Goal: Entertainment & Leisure: Consume media (video, audio)

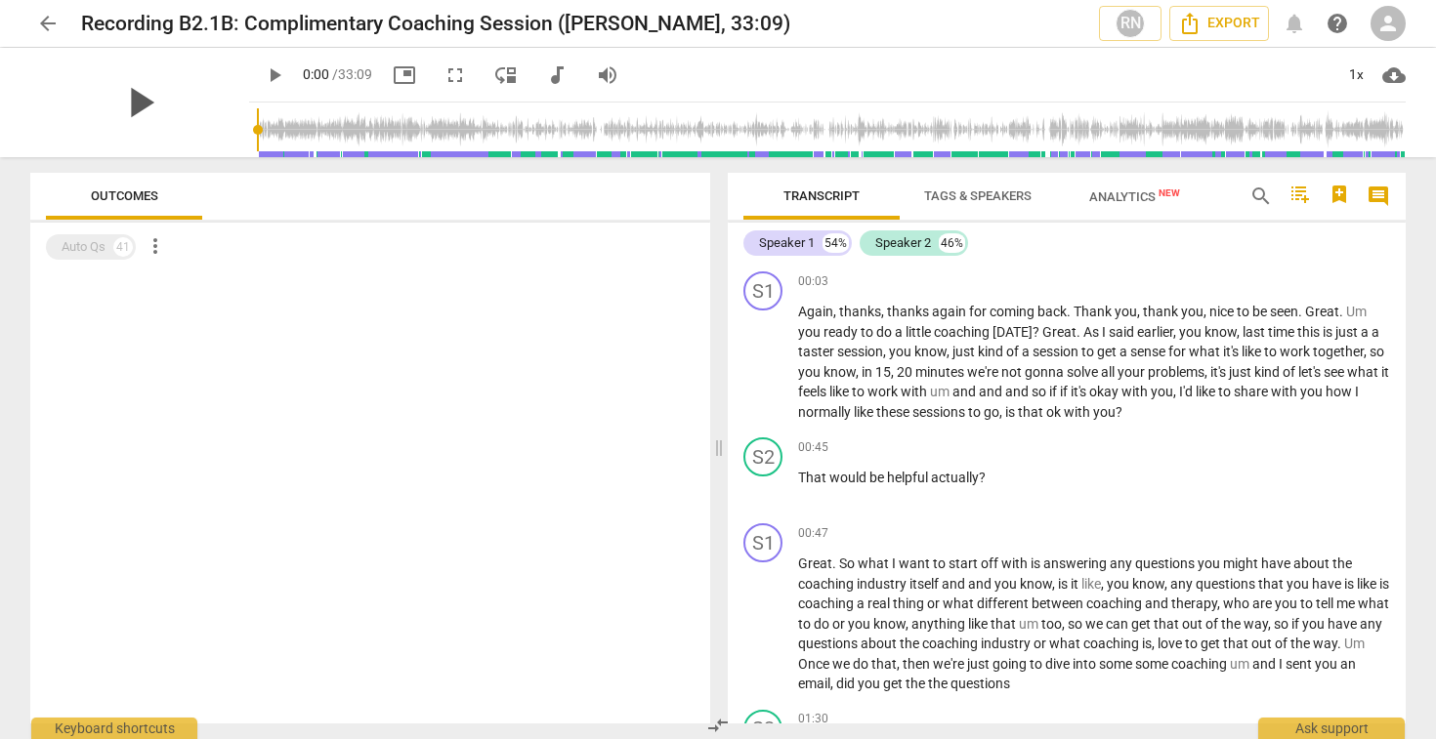
click at [129, 112] on span "play_arrow" at bounding box center [139, 102] width 51 height 51
click at [443, 71] on span "fullscreen" at bounding box center [454, 74] width 23 height 23
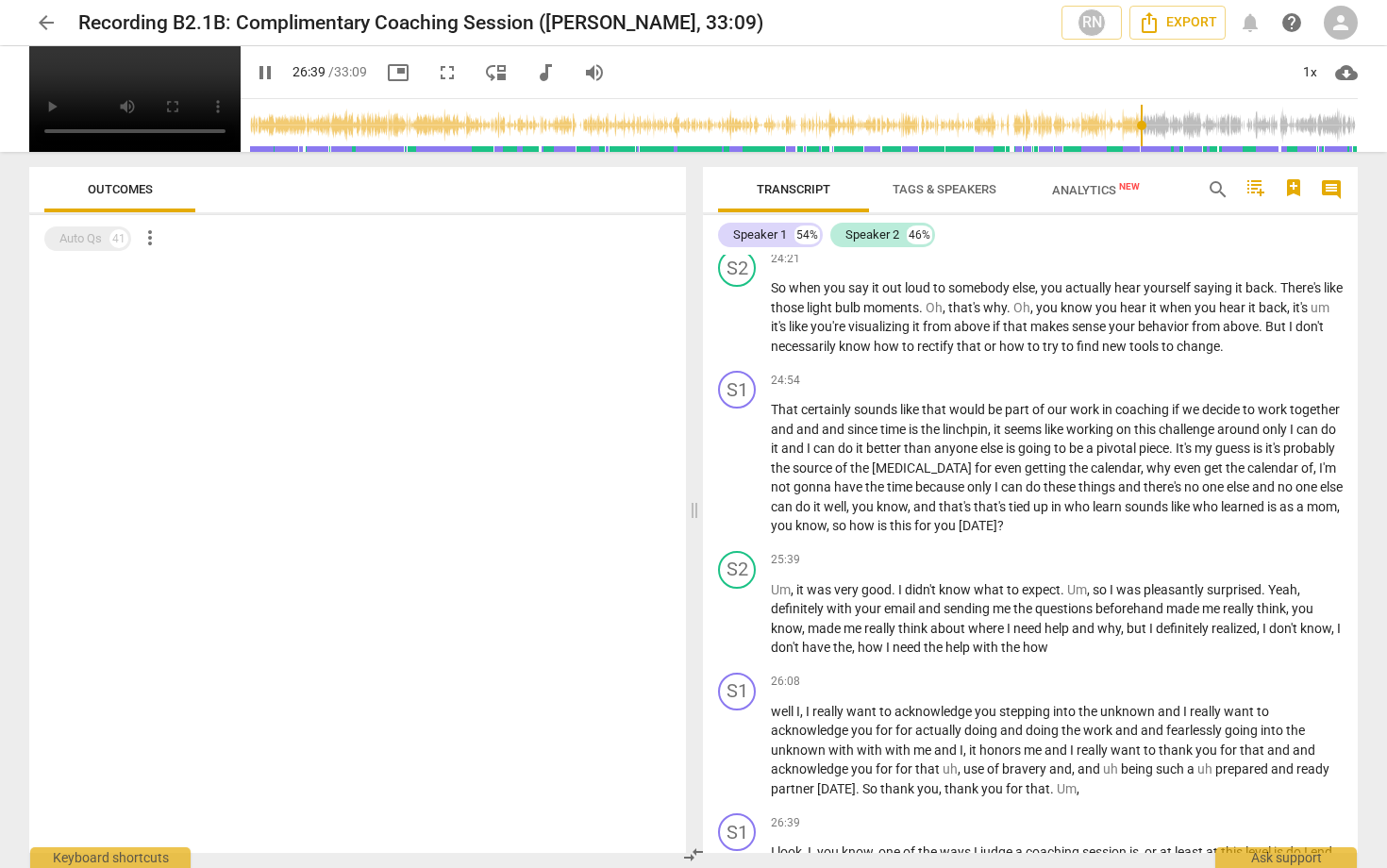
scroll to position [8032, 0]
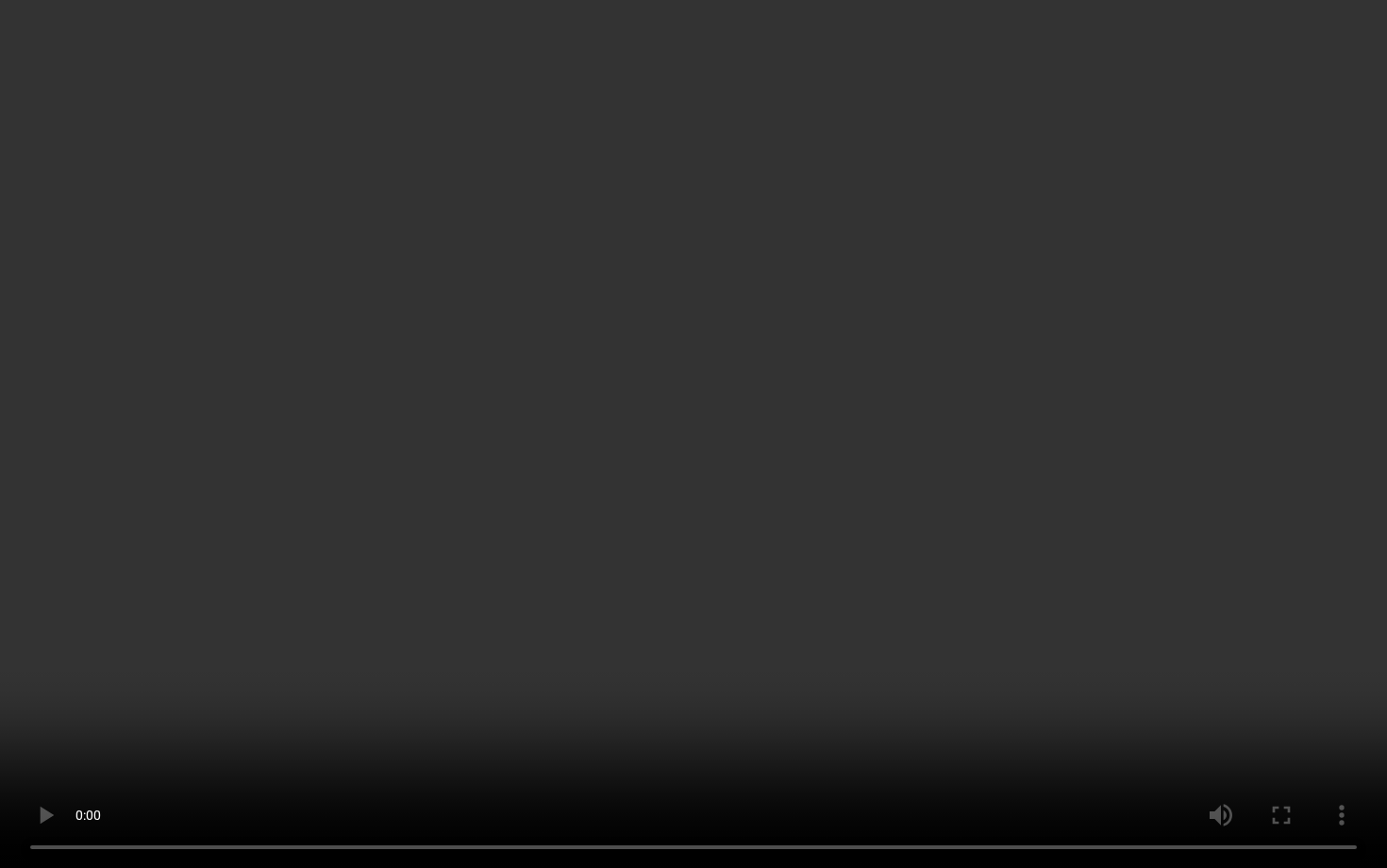
click at [538, 608] on video at bounding box center [694, 434] width 1387 height 868
click at [521, 488] on video at bounding box center [694, 434] width 1387 height 868
type input "1685"
click at [759, 534] on video at bounding box center [694, 434] width 1387 height 868
click at [693, 446] on video at bounding box center [694, 434] width 1387 height 868
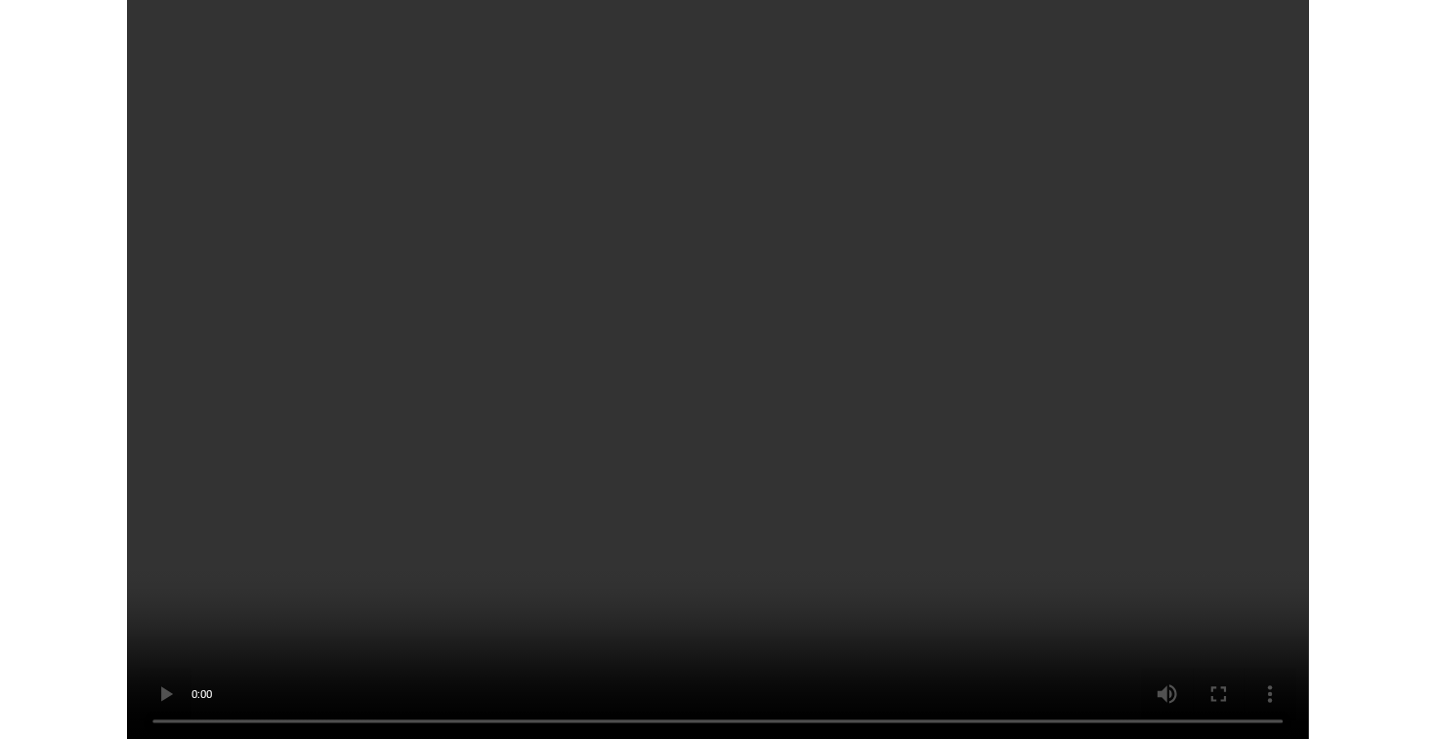
scroll to position [10084, 0]
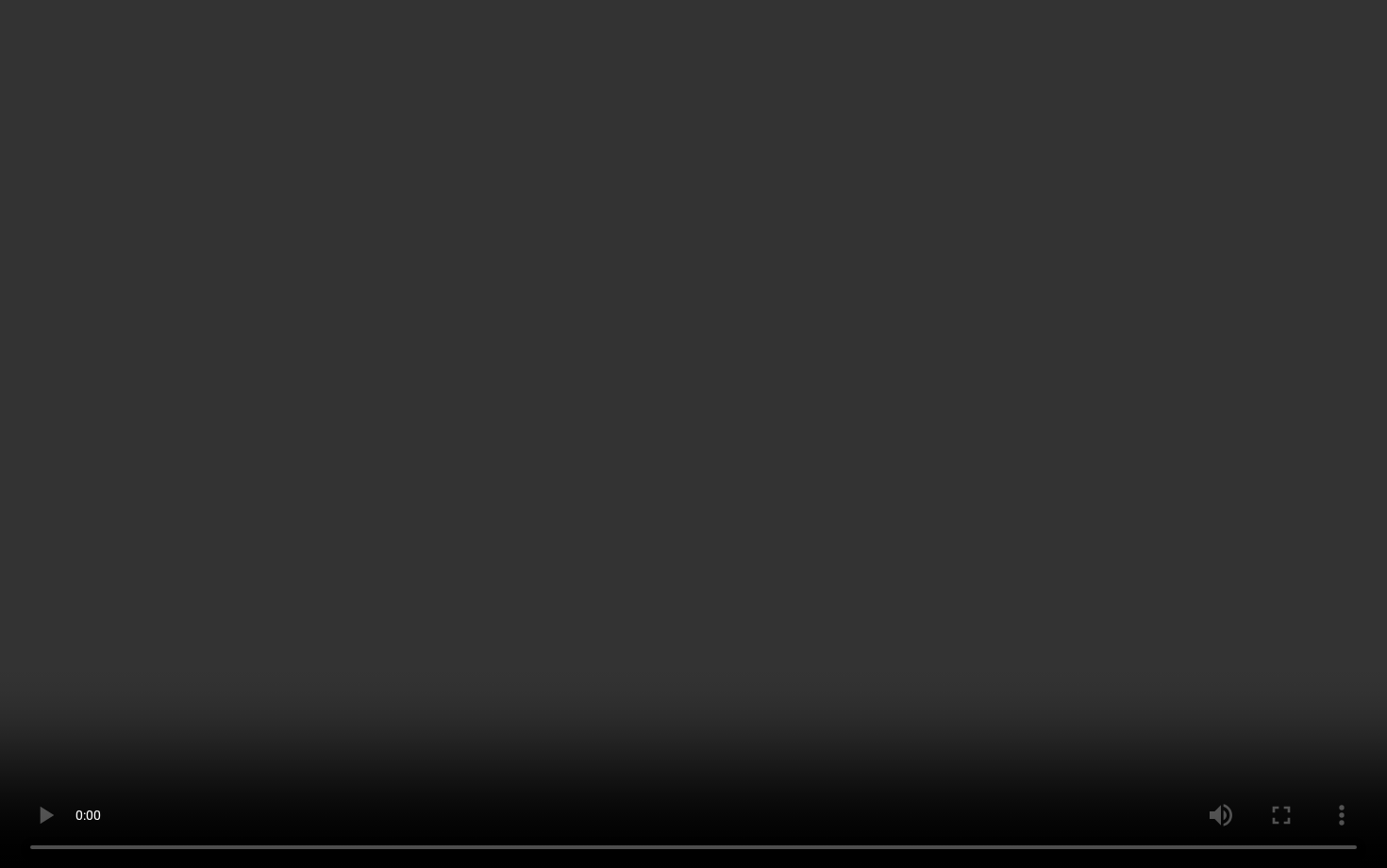
type input "1989"
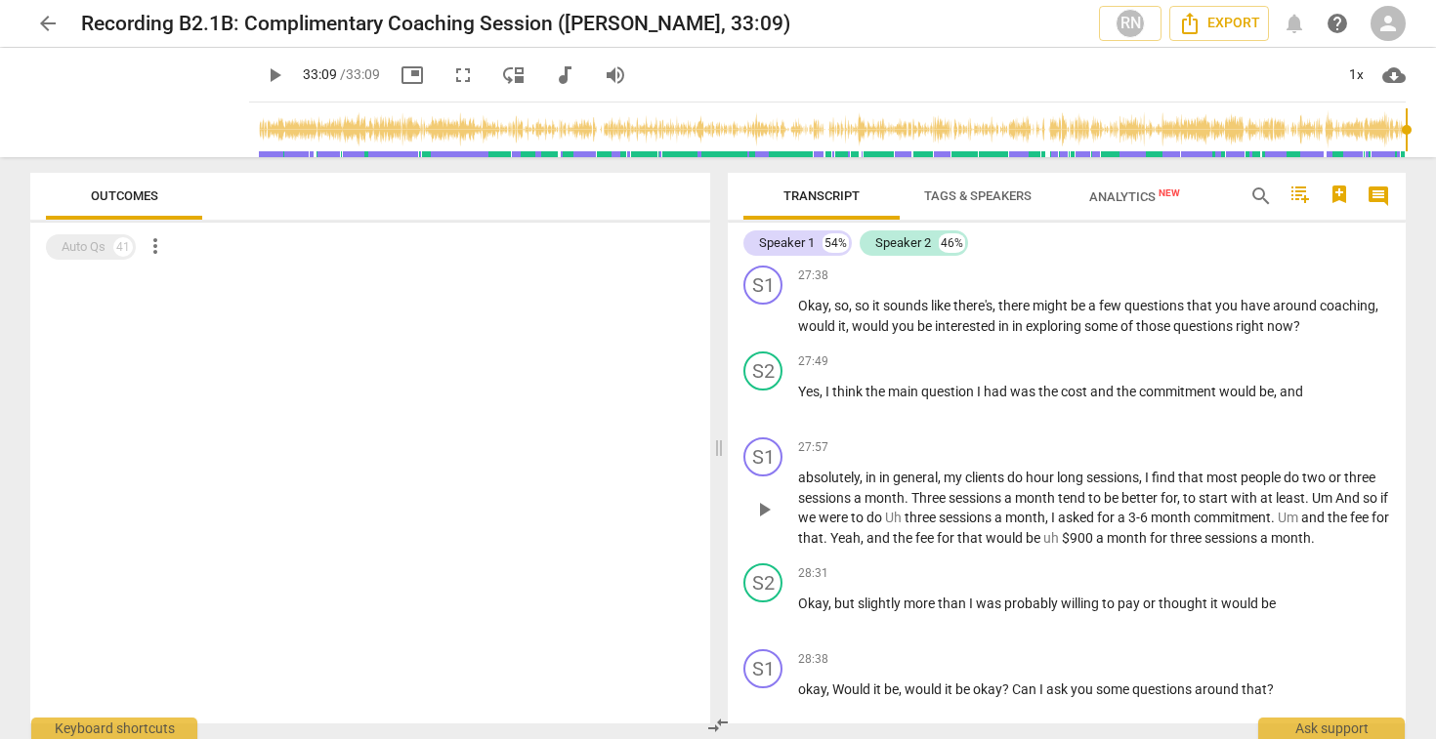
scroll to position [8520, 0]
